Goal: Information Seeking & Learning: Check status

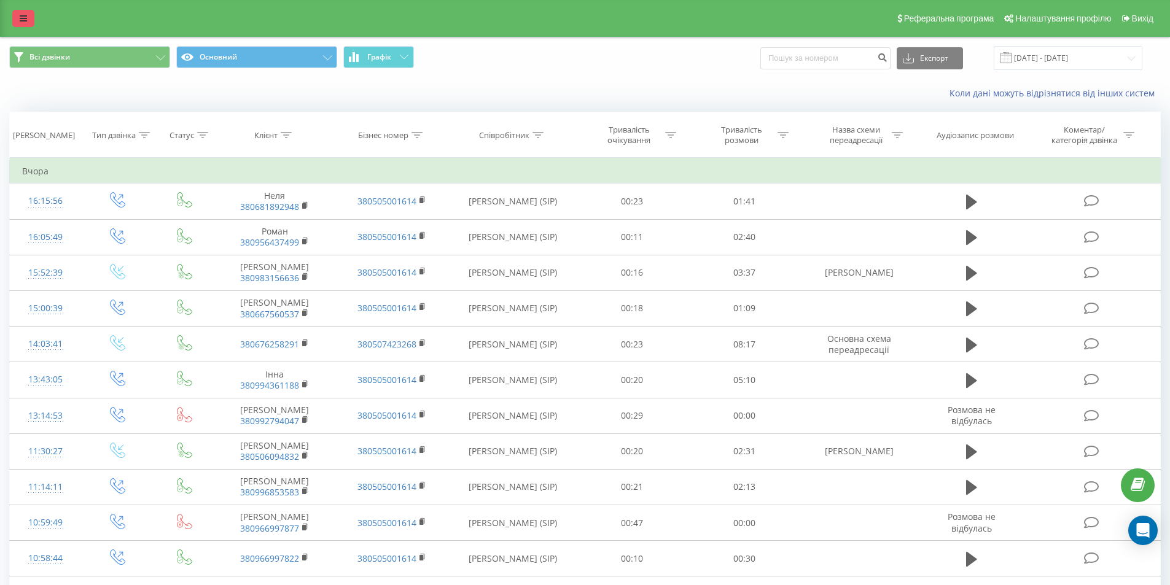
click at [27, 17] on link at bounding box center [23, 18] width 22 height 17
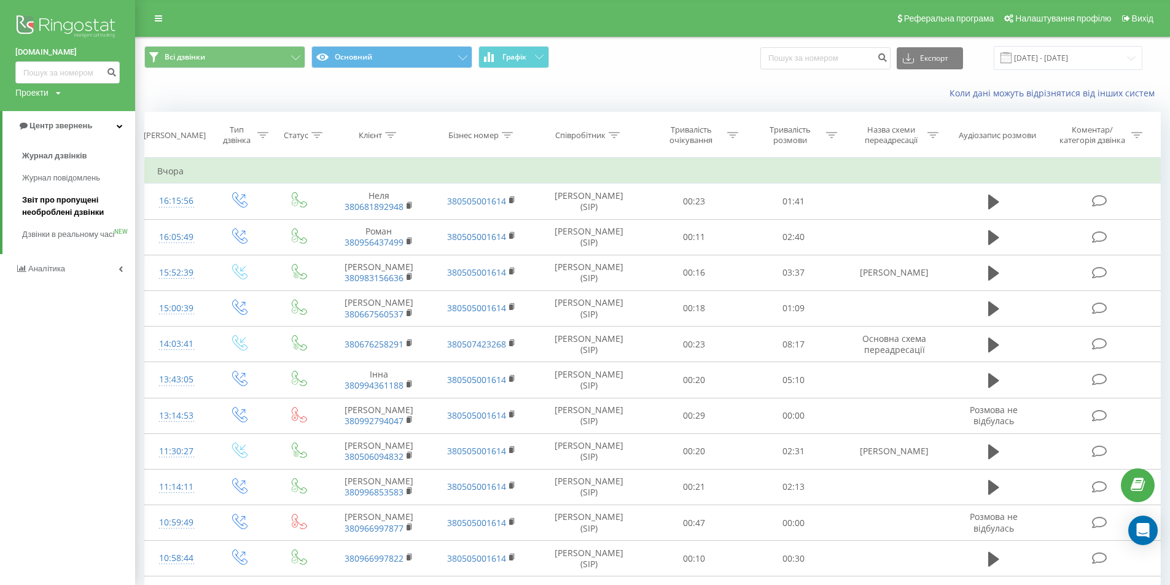
click at [42, 209] on span "Звіт про пропущені необроблені дзвінки" at bounding box center [75, 206] width 107 height 25
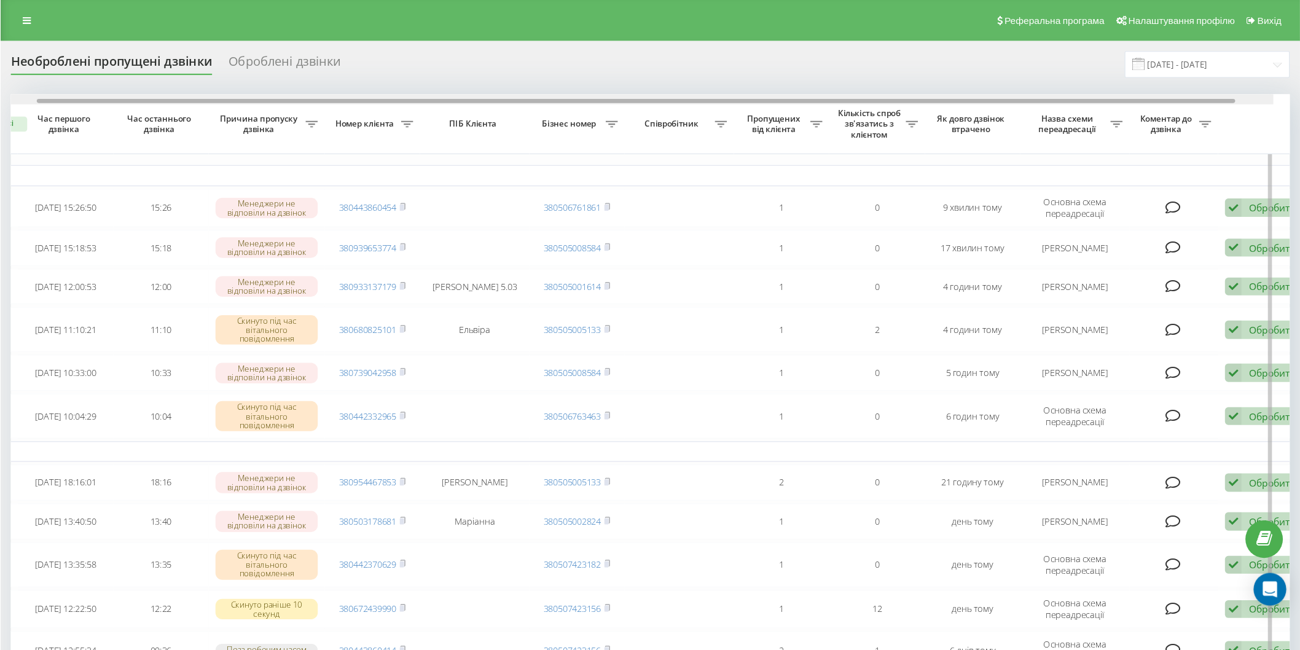
scroll to position [0, 77]
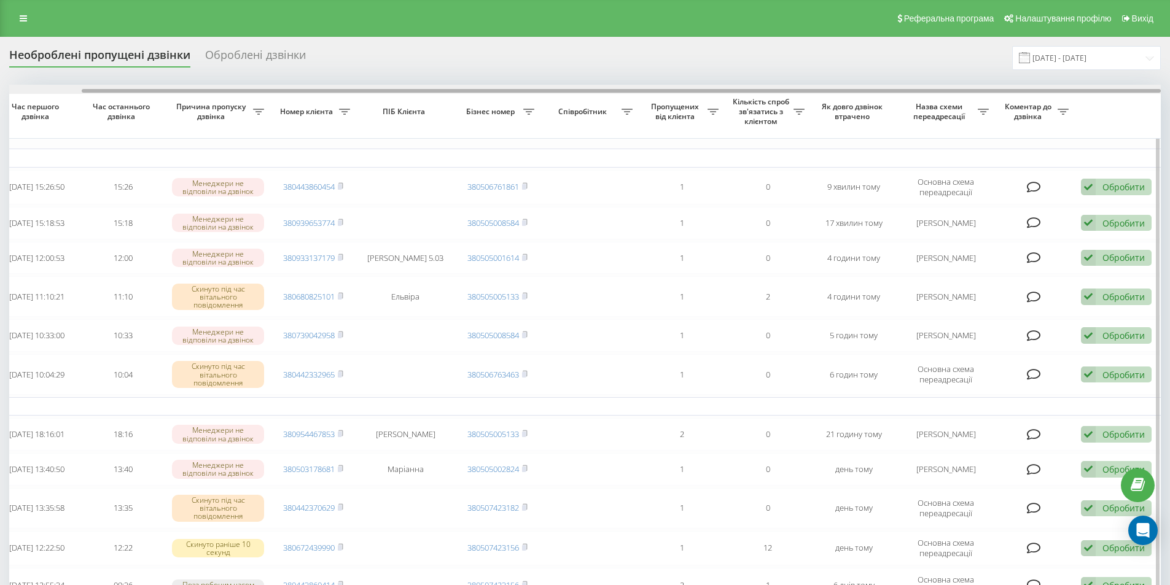
drag, startPoint x: 965, startPoint y: 92, endPoint x: 1143, endPoint y: 122, distance: 180.2
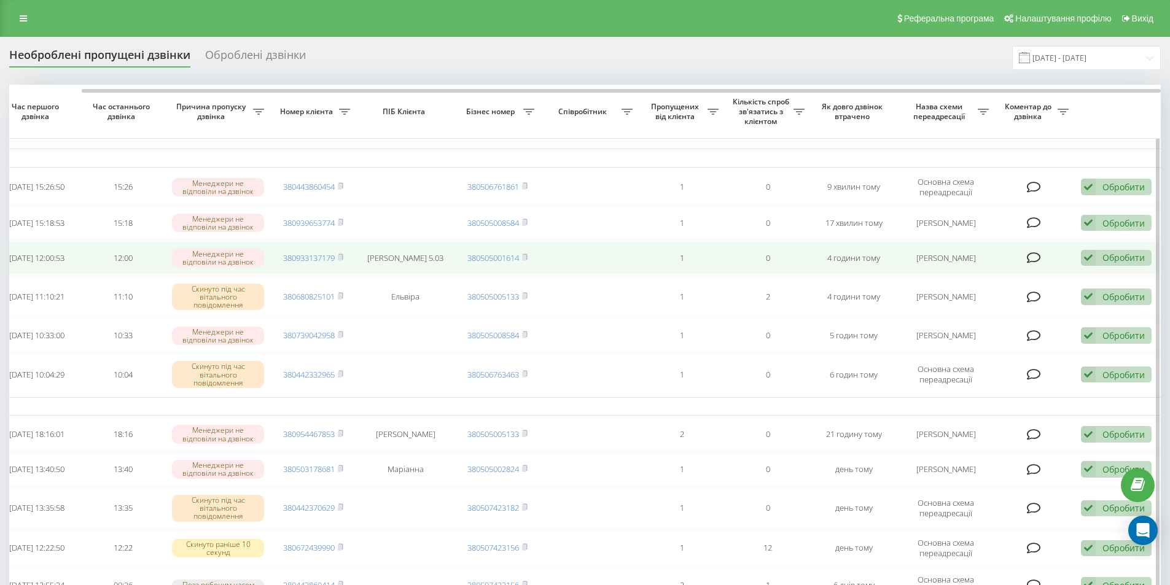
click at [1125, 267] on div "Обробити Не вдалося зв'язатися Зв'язався з клієнтом за допомогою іншого каналу …" at bounding box center [1116, 258] width 71 height 17
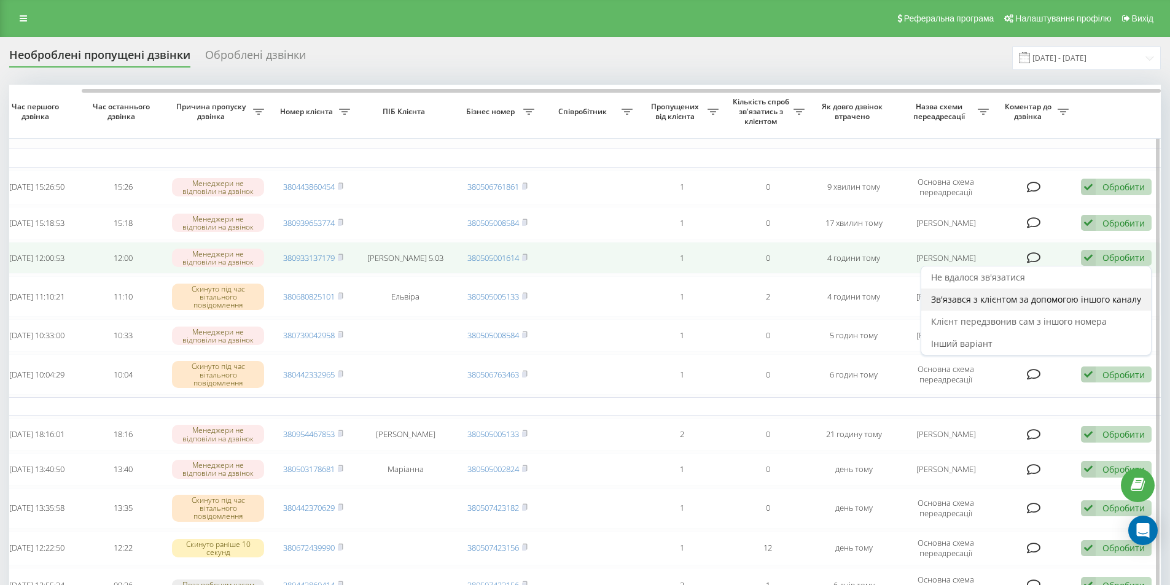
click at [1035, 299] on span "Зв'язався з клієнтом за допомогою іншого каналу" at bounding box center [1036, 300] width 210 height 12
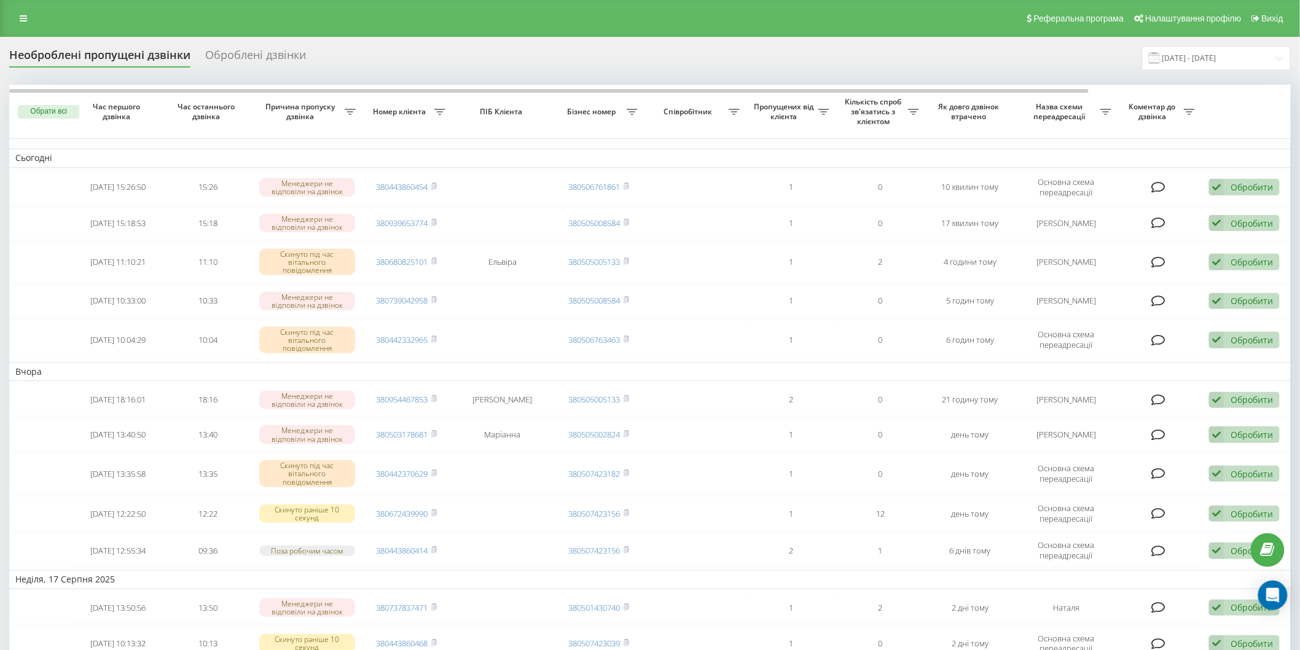
drag, startPoint x: 1074, startPoint y: 17, endPoint x: 651, endPoint y: 53, distance: 424.2
click at [651, 53] on div "Необроблені пропущені дзвінки Оброблені дзвінки 19.07.2025 - 19.08.2025" at bounding box center [649, 58] width 1281 height 24
click at [17, 15] on link at bounding box center [23, 18] width 22 height 17
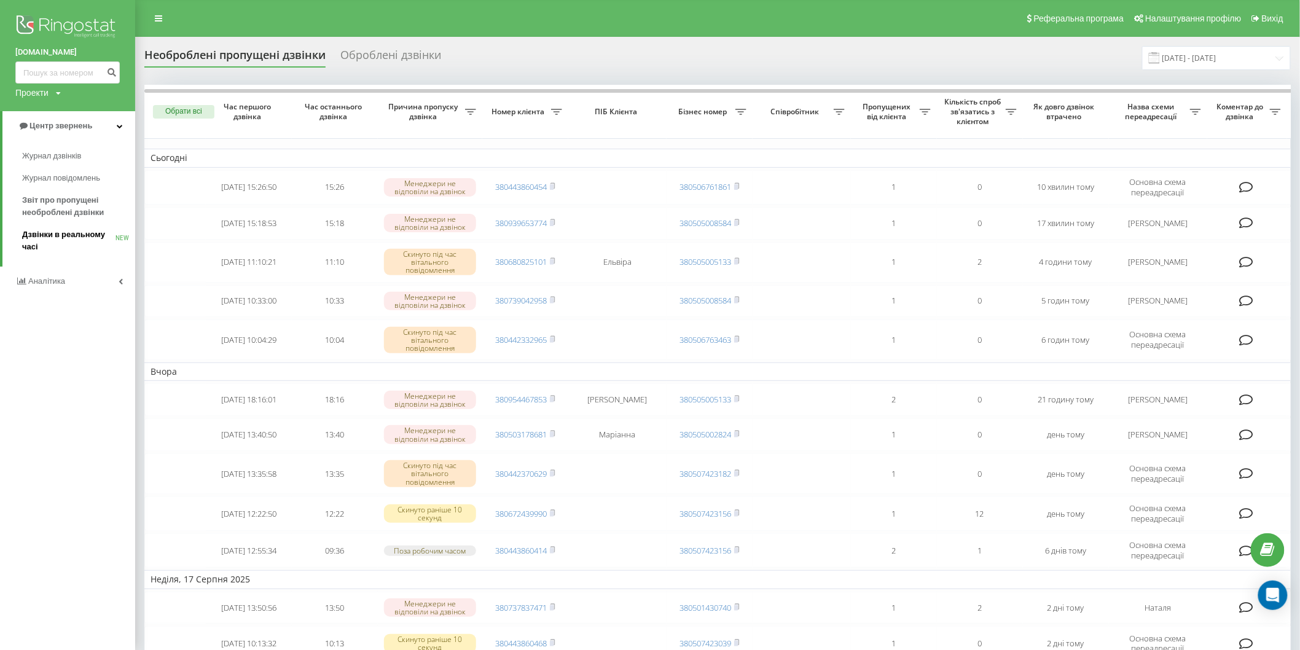
click at [40, 230] on span "Дзвінки в реальному часі" at bounding box center [68, 241] width 93 height 25
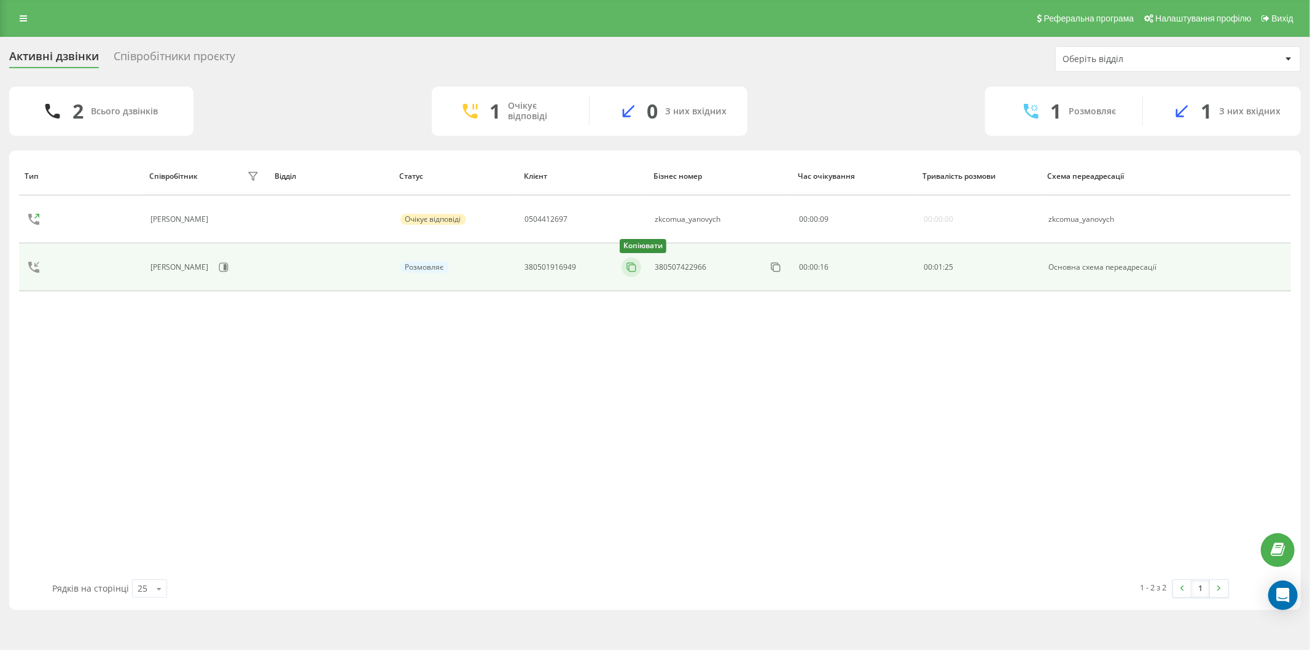
click at [636, 265] on icon at bounding box center [631, 267] width 12 height 12
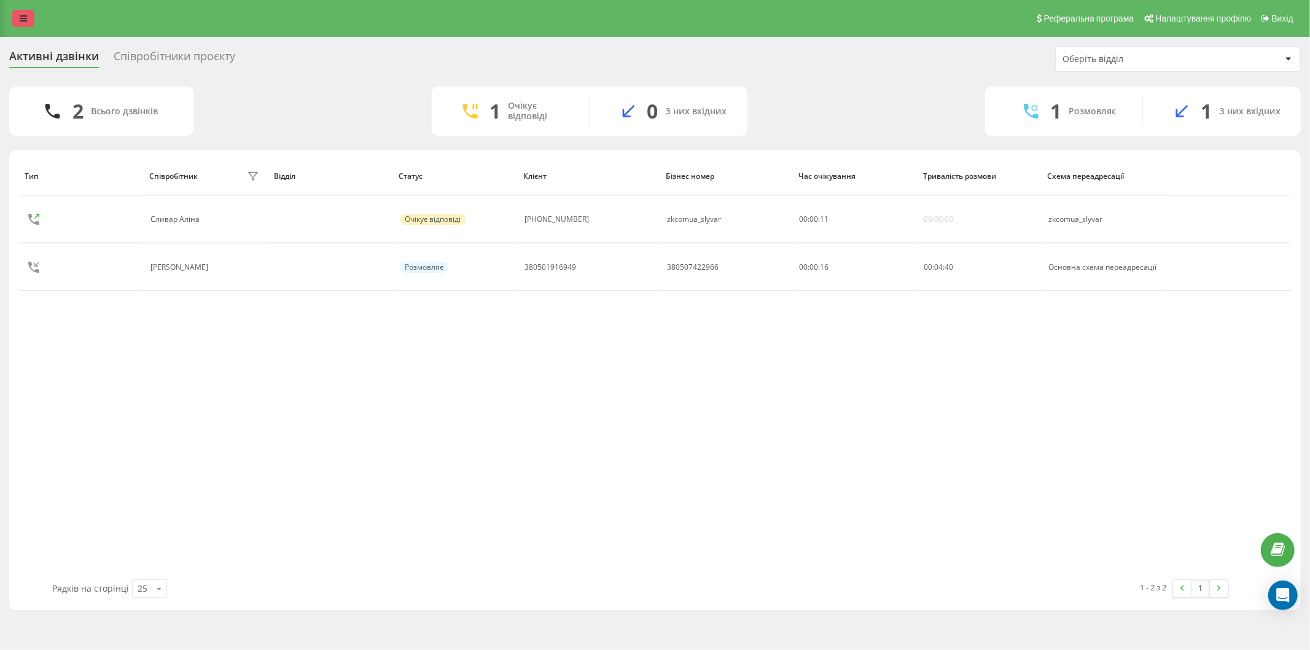
click at [31, 23] on link at bounding box center [23, 18] width 22 height 17
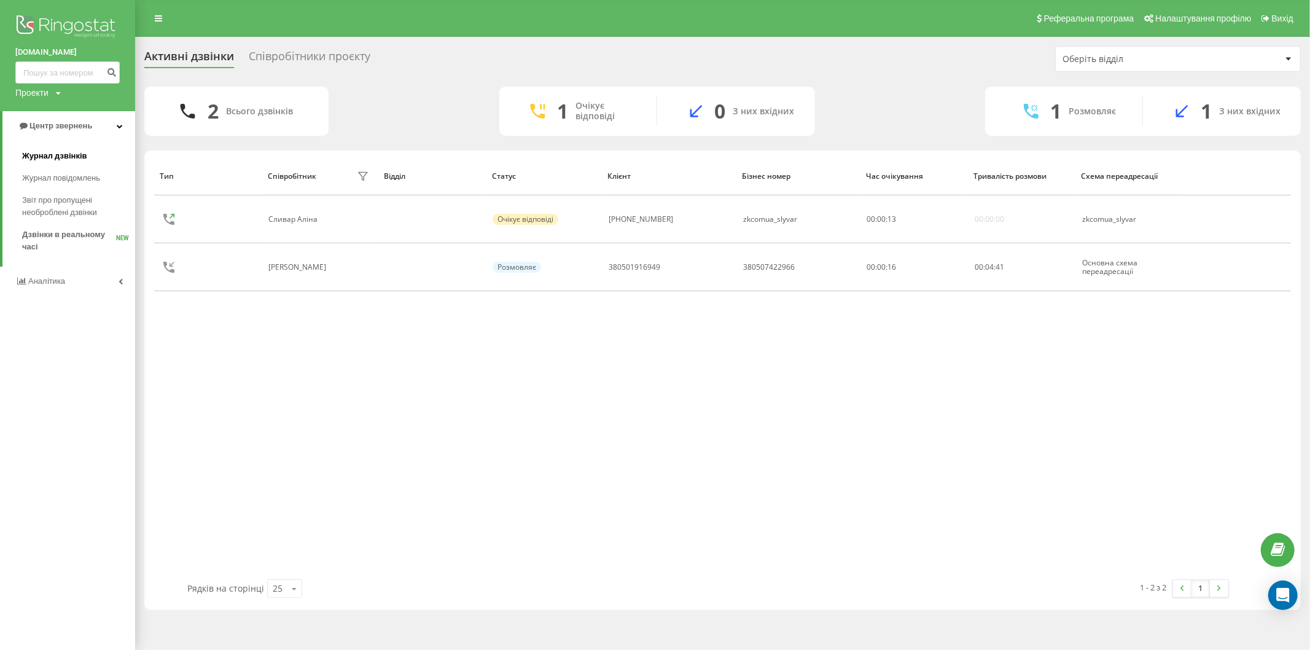
click at [55, 156] on span "Журнал дзвінків" at bounding box center [54, 156] width 65 height 12
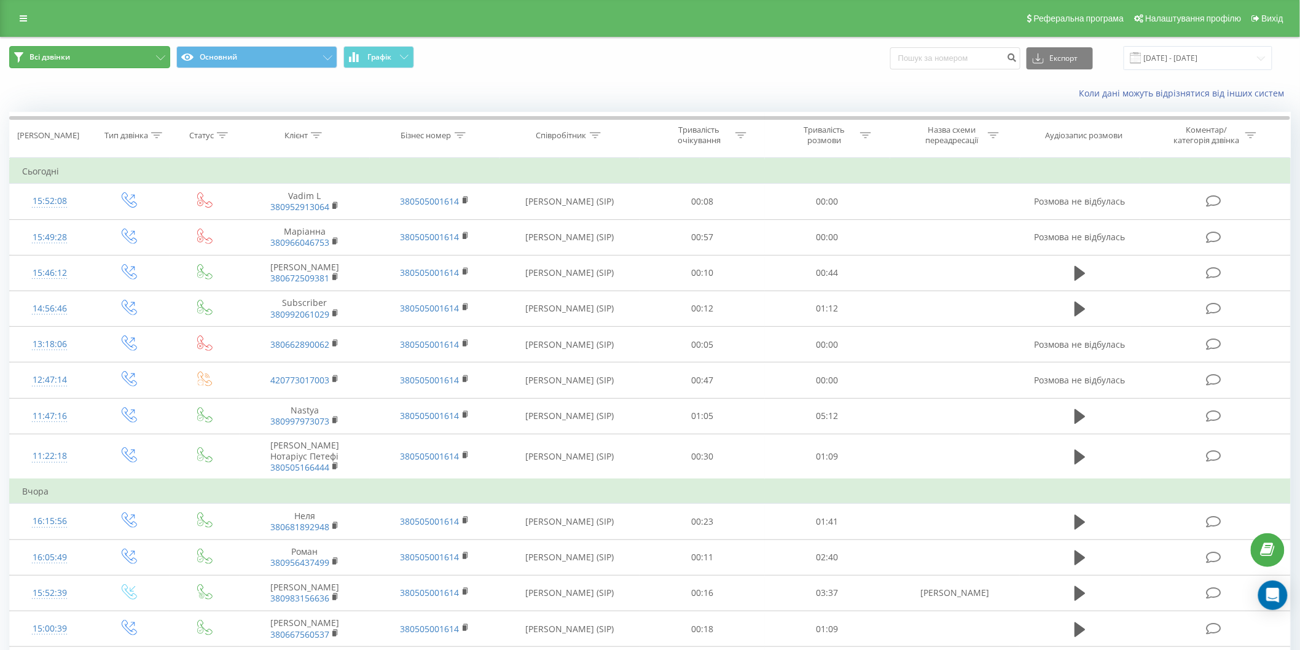
click at [133, 62] on button "Всі дзвінки" at bounding box center [89, 57] width 161 height 22
